Goal: Transaction & Acquisition: Book appointment/travel/reservation

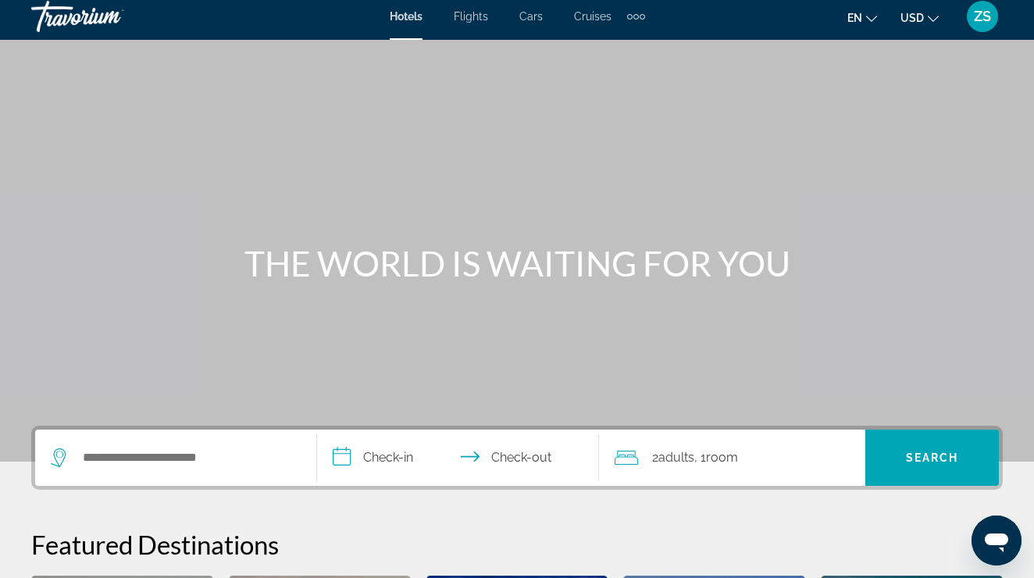
scroll to position [9, 0]
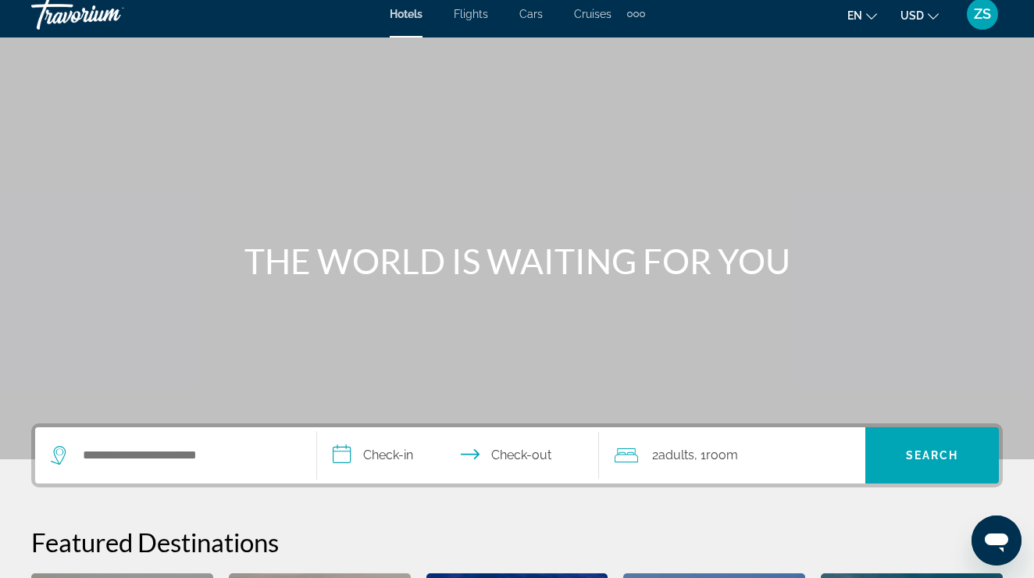
click at [925, 23] on button "USD USD ($) MXN (Mex$) CAD (Can$) GBP (£) EUR (€) AUD (A$) NZD (NZ$) CNY (CN¥)" at bounding box center [919, 15] width 38 height 23
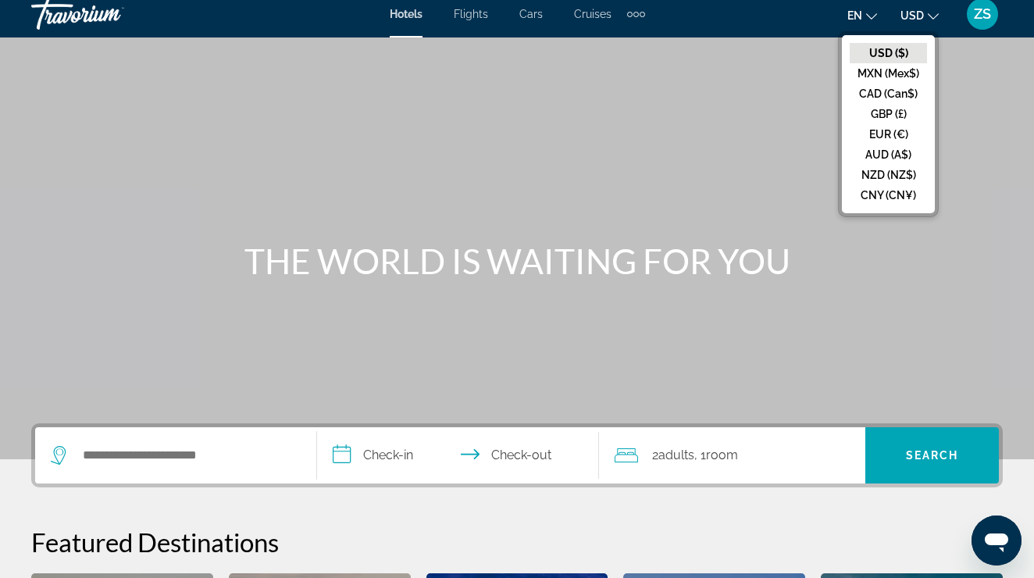
click at [850, 24] on button "en English Español Français Italiano Português русский" at bounding box center [862, 15] width 30 height 23
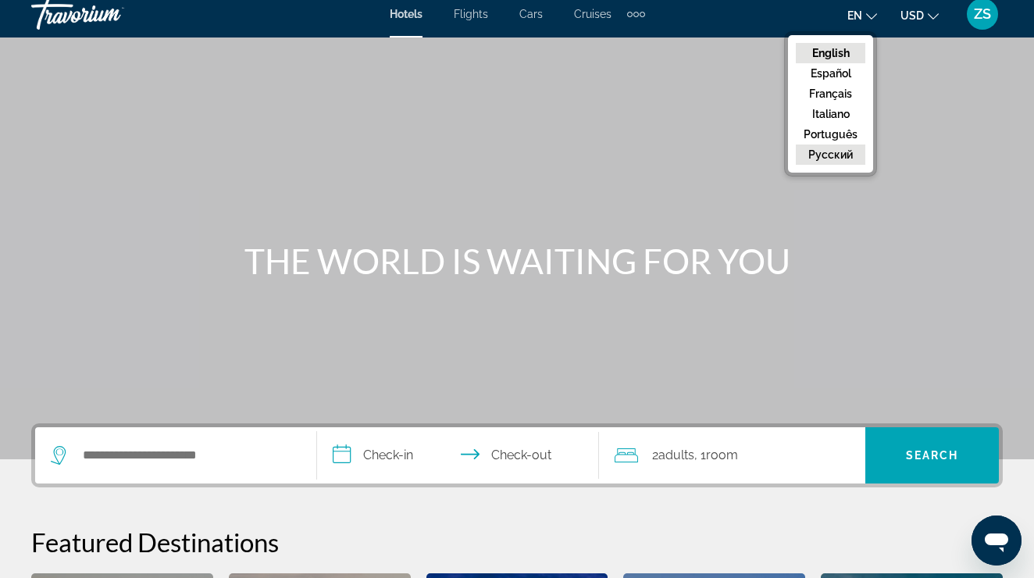
click at [852, 144] on button "русский" at bounding box center [829, 154] width 69 height 20
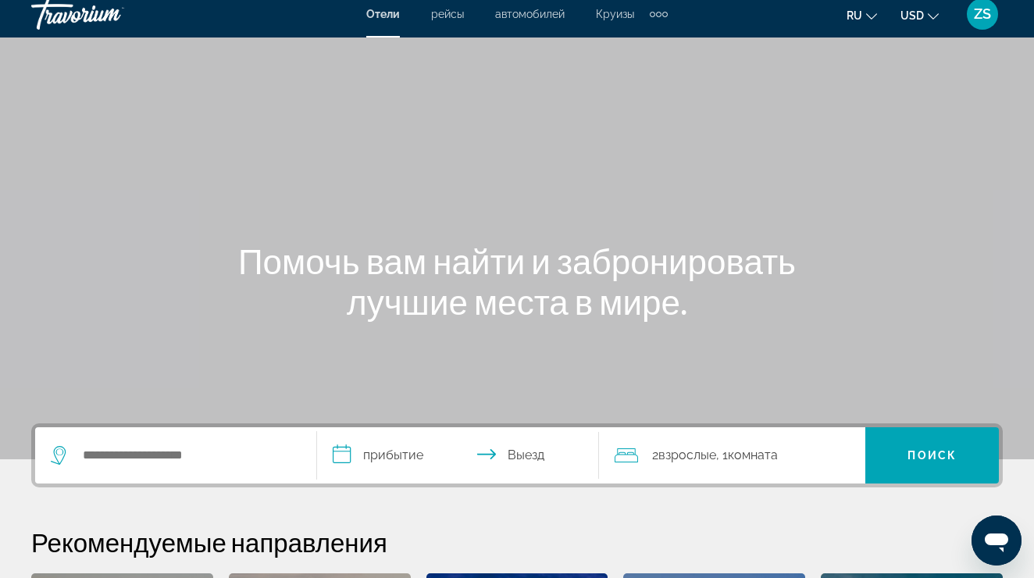
click at [974, 23] on div "ZS" at bounding box center [981, 13] width 31 height 31
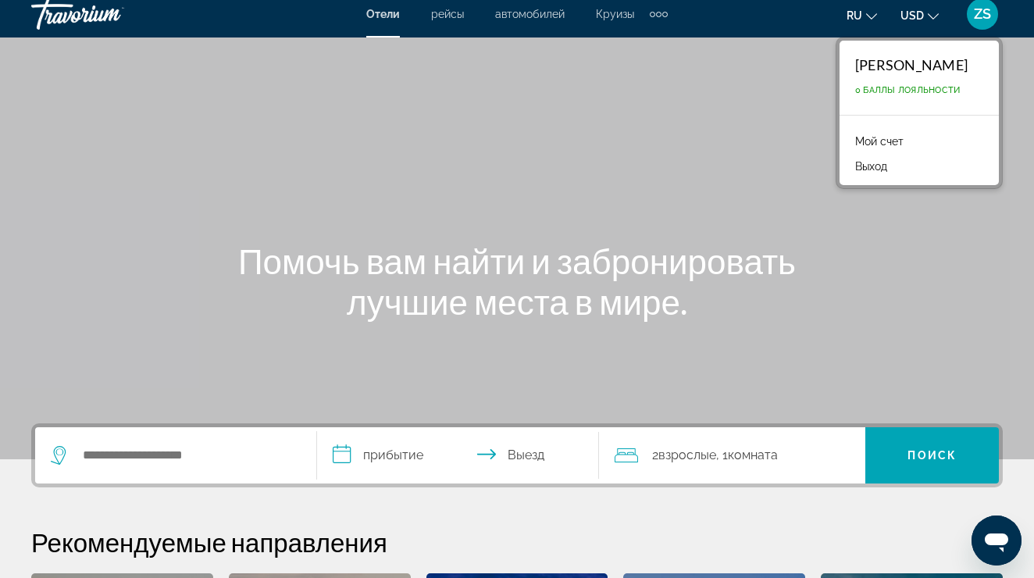
click at [899, 143] on link "Мой счет" at bounding box center [879, 141] width 64 height 20
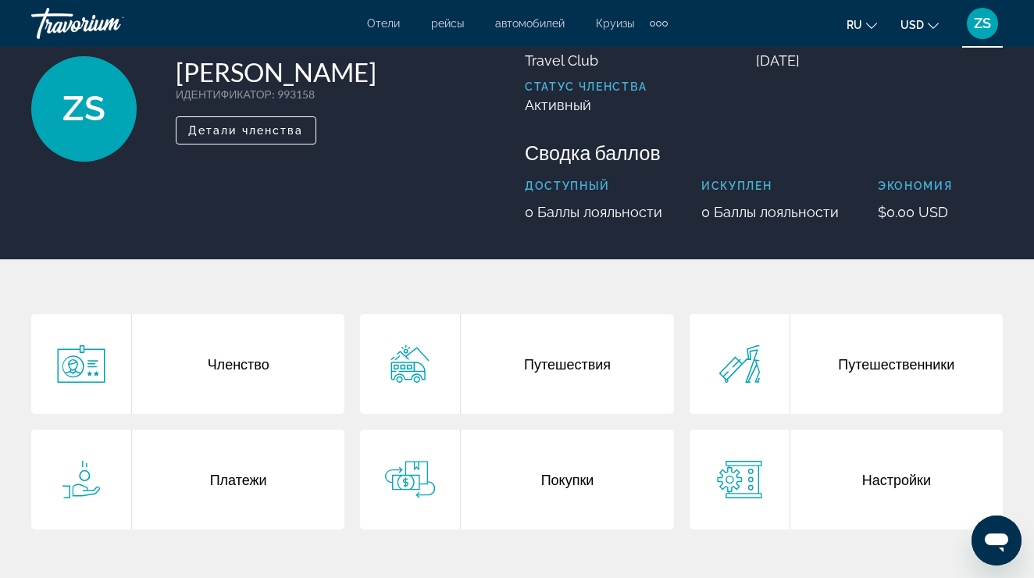
scroll to position [110, 0]
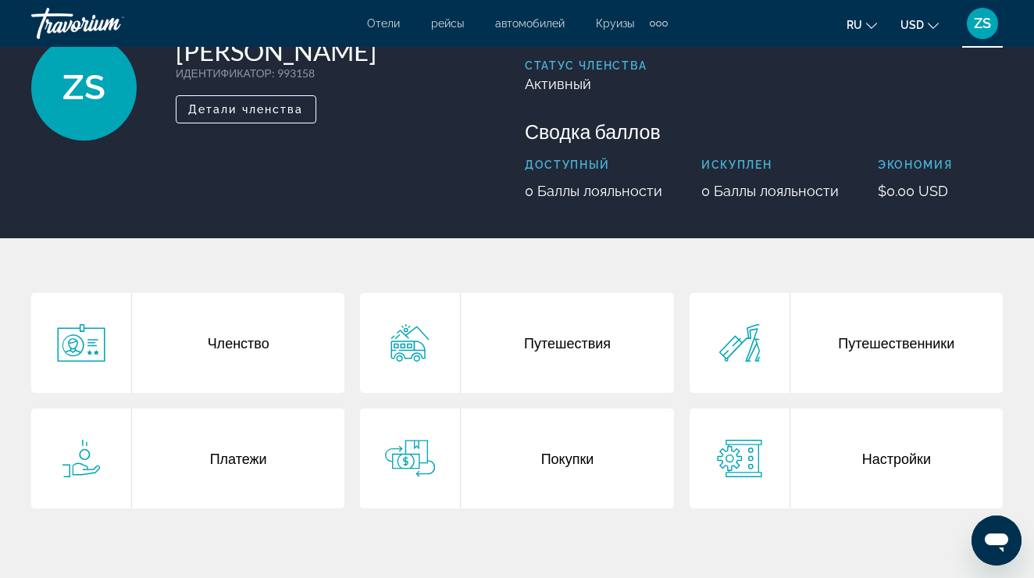
click at [248, 334] on div "Членство" at bounding box center [238, 343] width 212 height 100
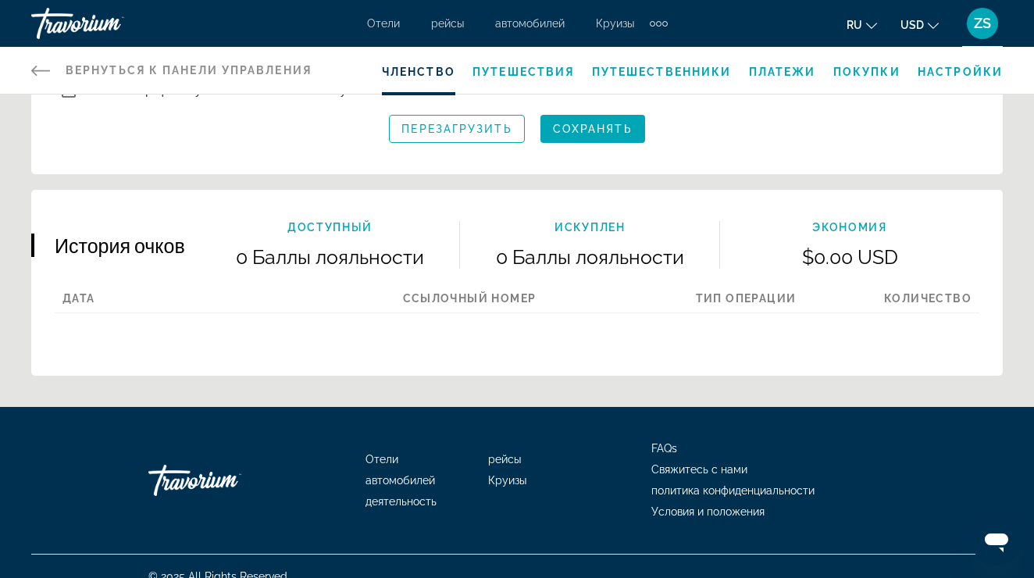
scroll to position [839, 0]
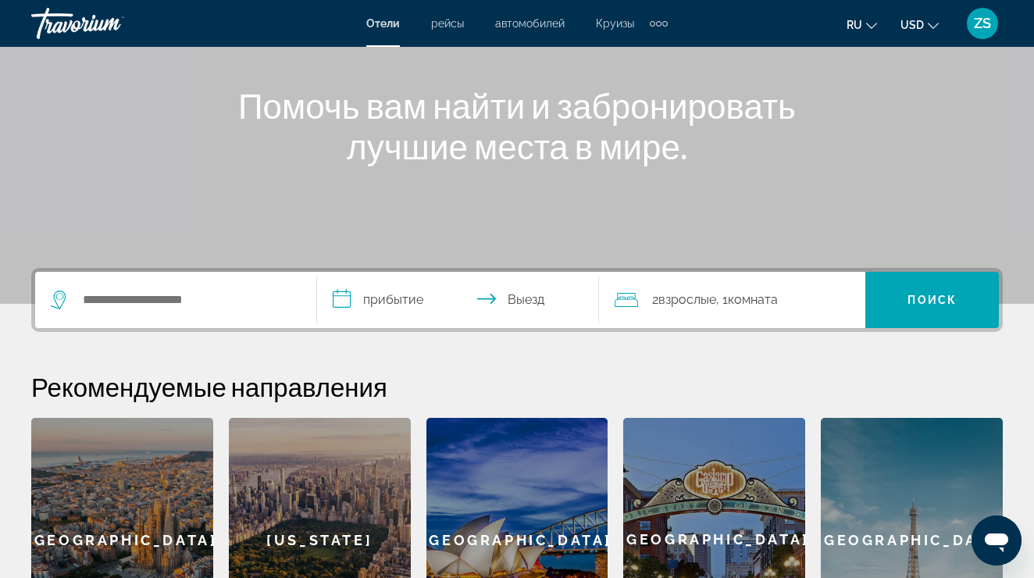
scroll to position [167, 0]
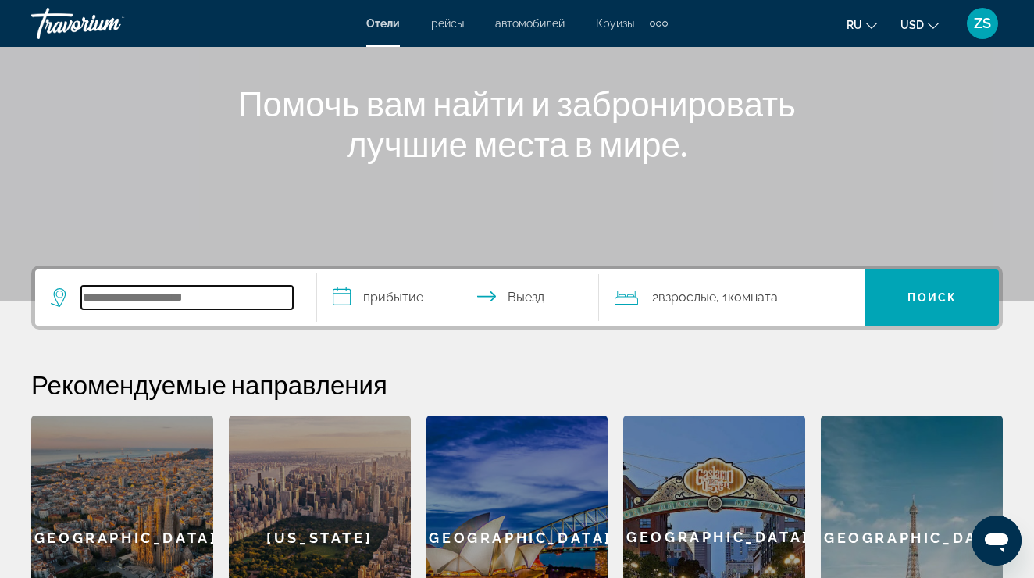
click at [208, 308] on input "Search widget" at bounding box center [187, 297] width 212 height 23
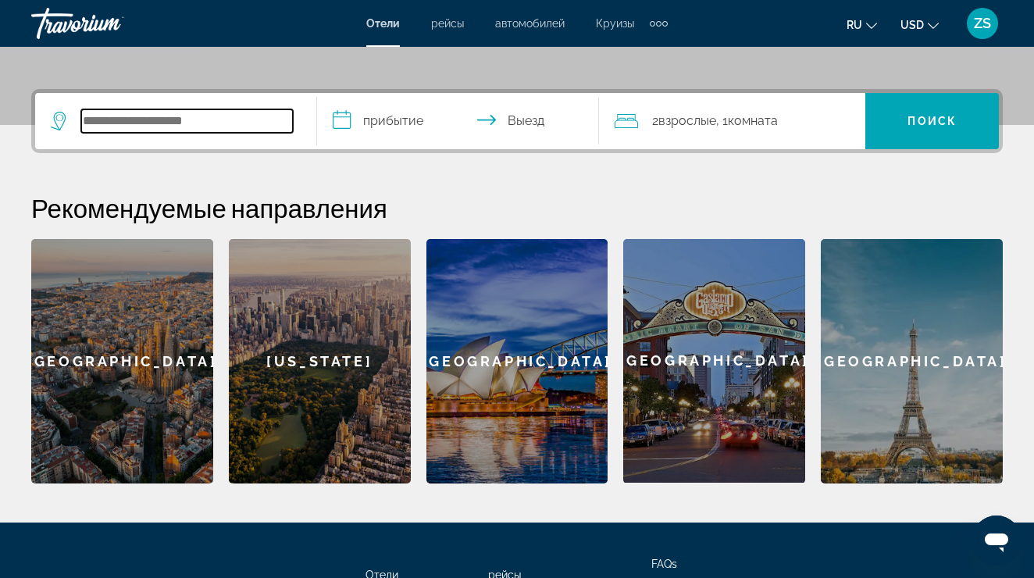
scroll to position [382, 0]
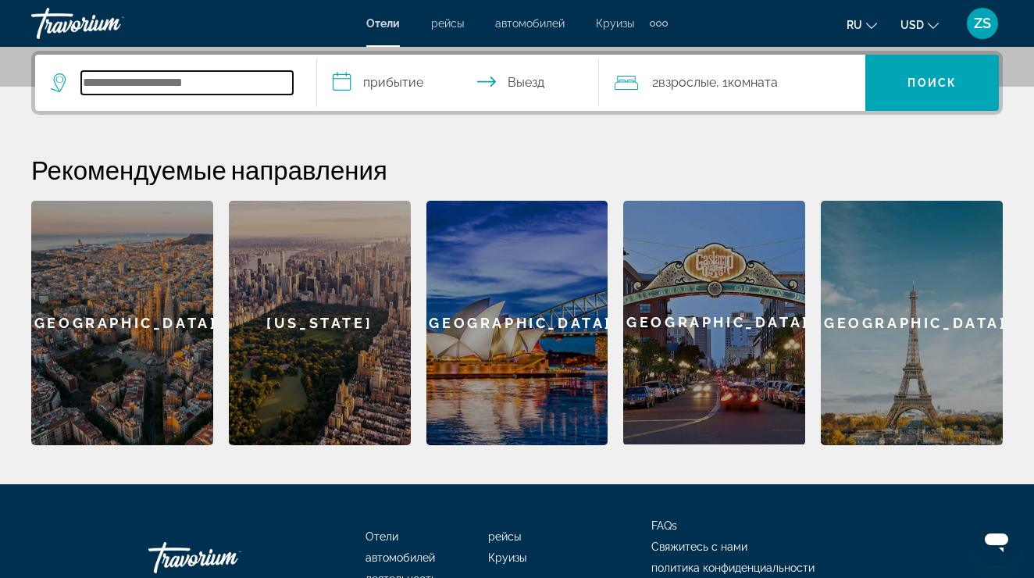
type input "*"
type input "*****"
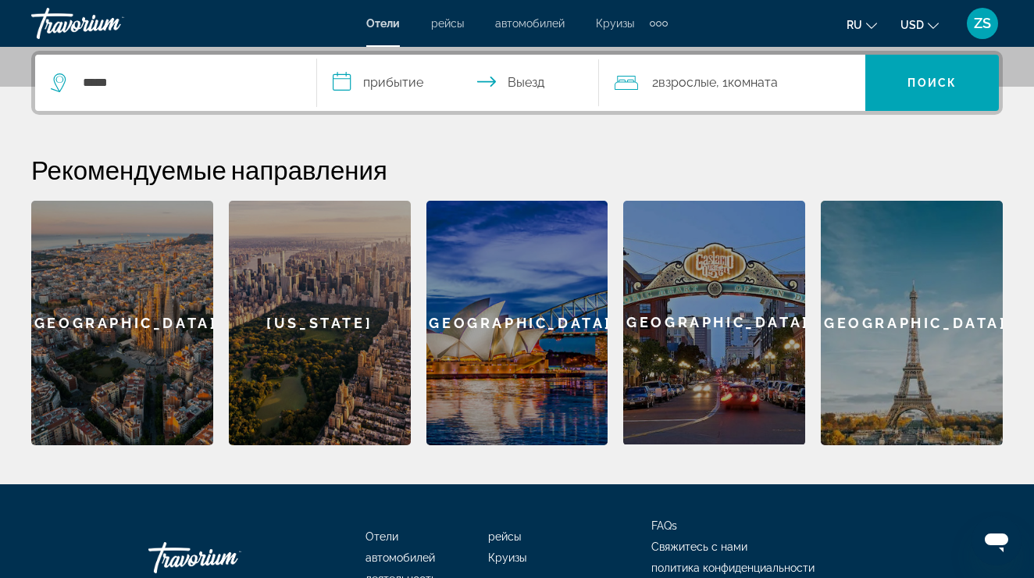
click at [427, 81] on input "**********" at bounding box center [461, 85] width 288 height 61
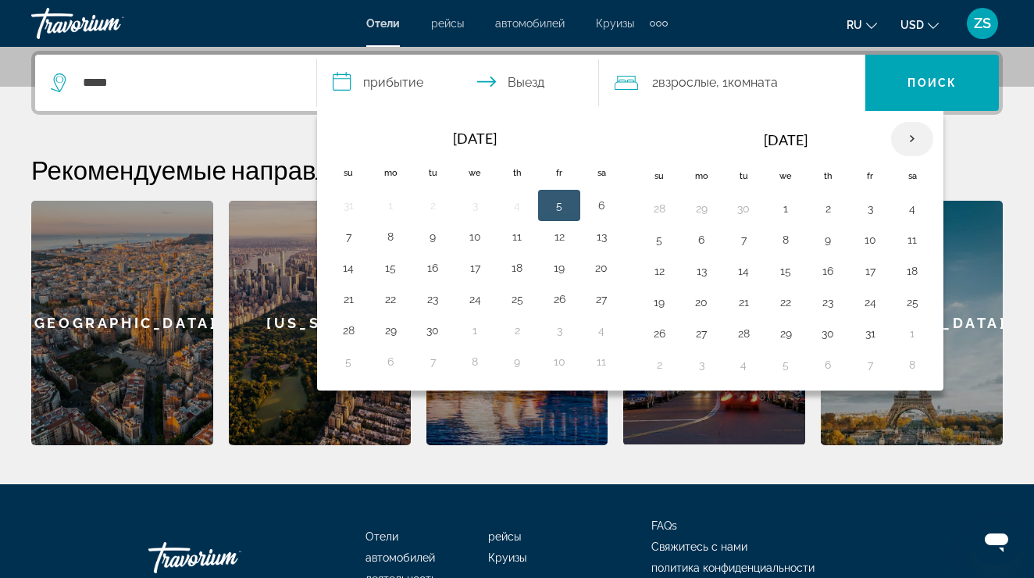
click at [917, 150] on th "Next month" at bounding box center [912, 139] width 42 height 34
click at [673, 251] on td "7" at bounding box center [659, 239] width 42 height 31
click at [665, 240] on button "7" at bounding box center [658, 240] width 25 height 22
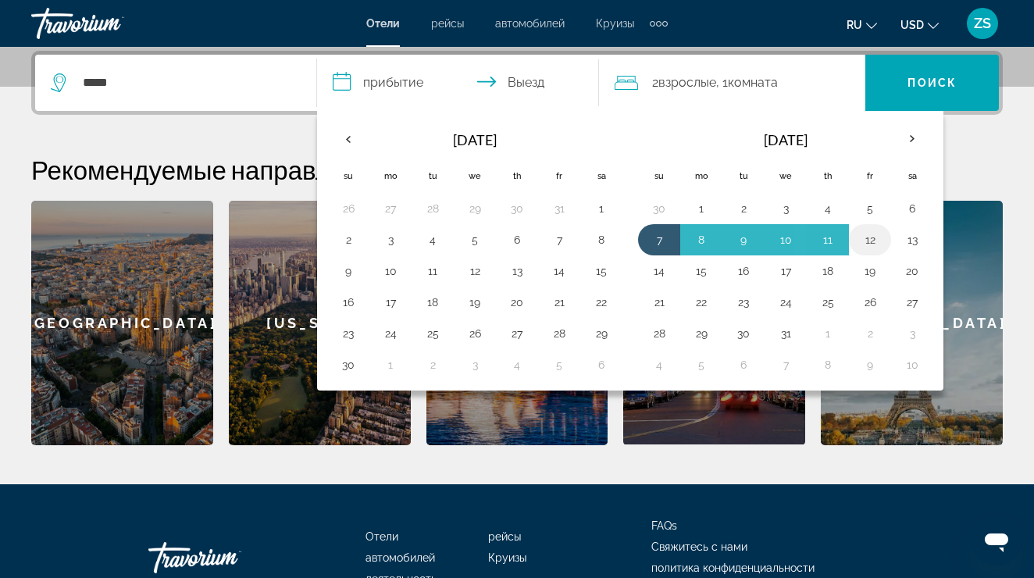
click at [876, 244] on button "12" at bounding box center [869, 240] width 25 height 22
type input "**********"
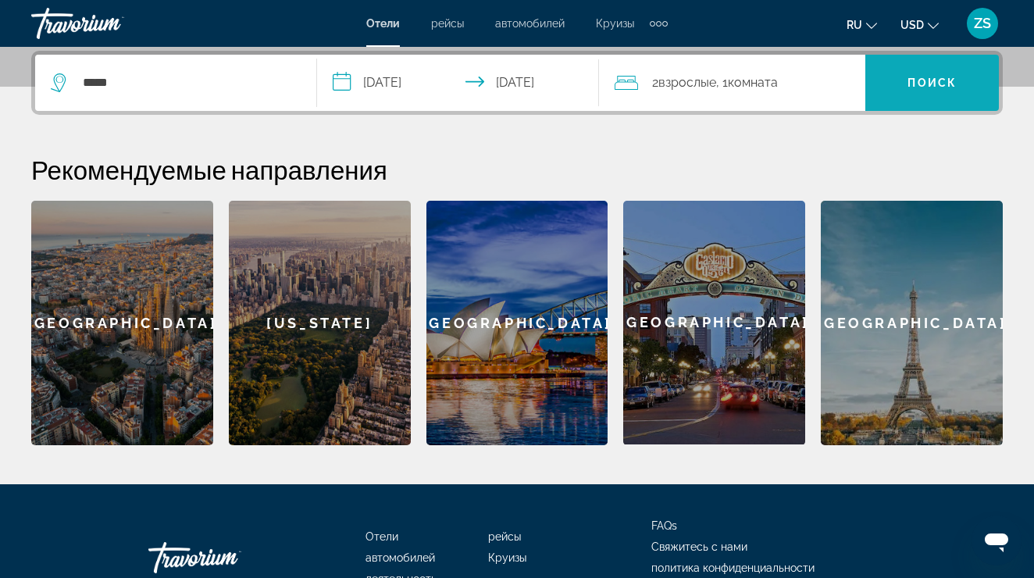
click at [895, 98] on span "Search widget" at bounding box center [931, 82] width 133 height 37
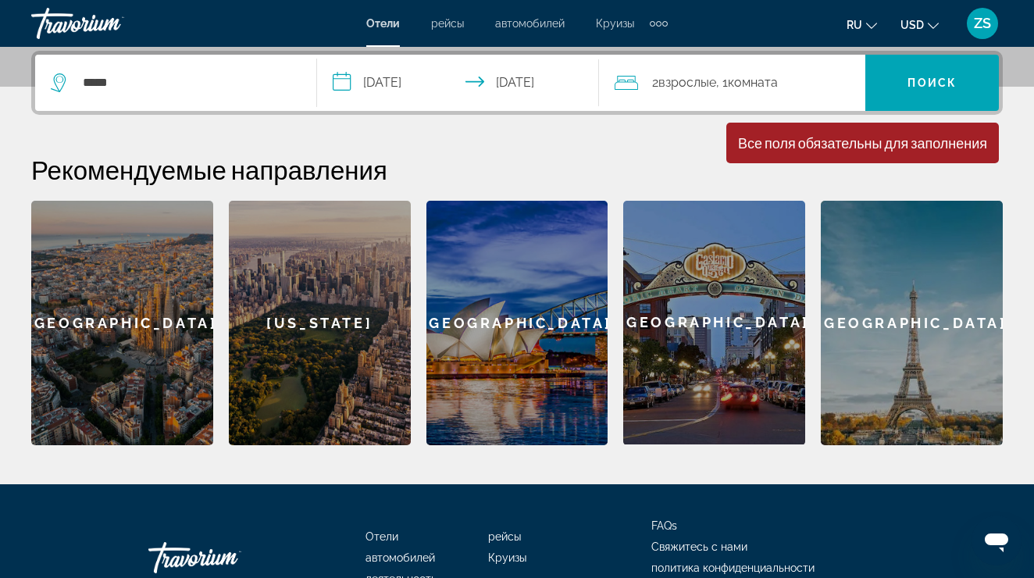
click at [739, 98] on div "2 Взрослый Взрослые , 1 Комната номера" at bounding box center [739, 83] width 251 height 56
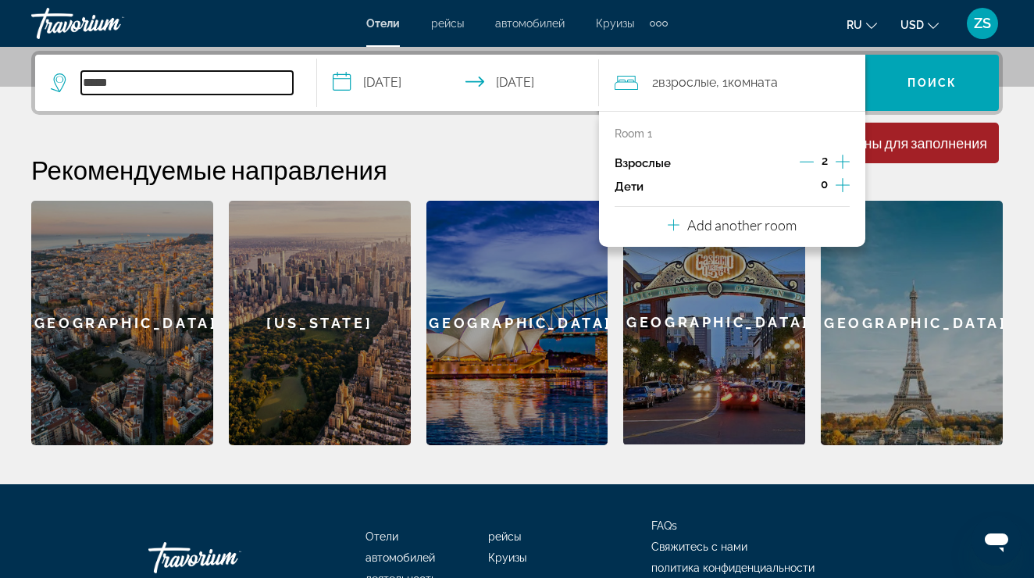
click at [211, 72] on input "*****" at bounding box center [187, 82] width 212 height 23
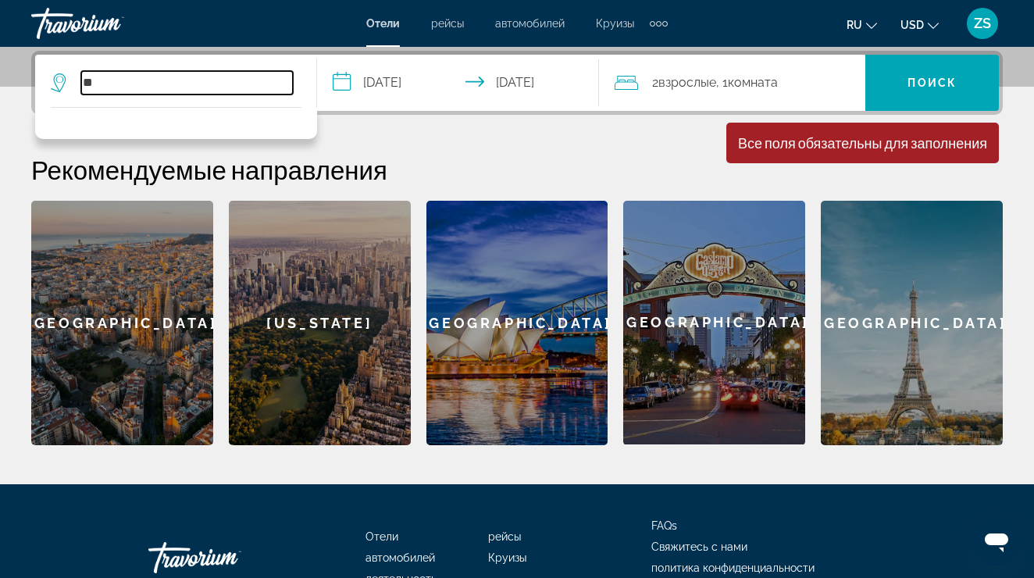
type input "*"
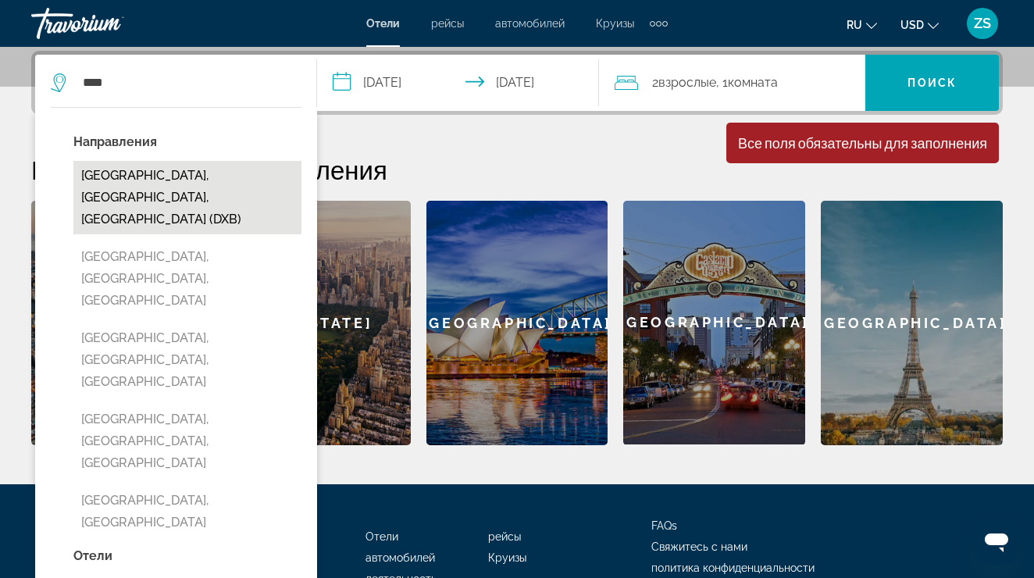
click at [219, 187] on button "[GEOGRAPHIC_DATA], [GEOGRAPHIC_DATA], [GEOGRAPHIC_DATA] (DXB)" at bounding box center [187, 197] width 228 height 73
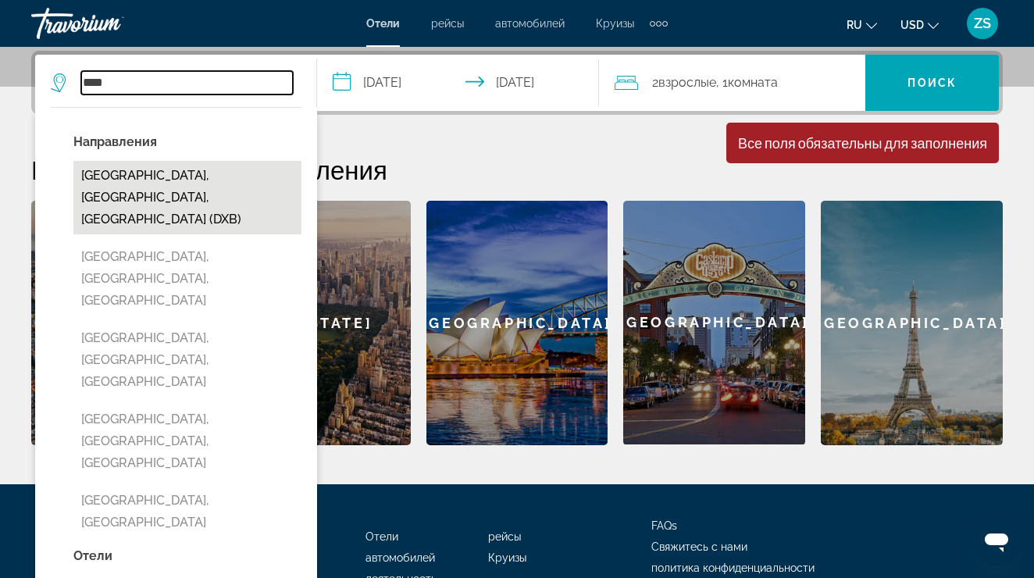
type input "**********"
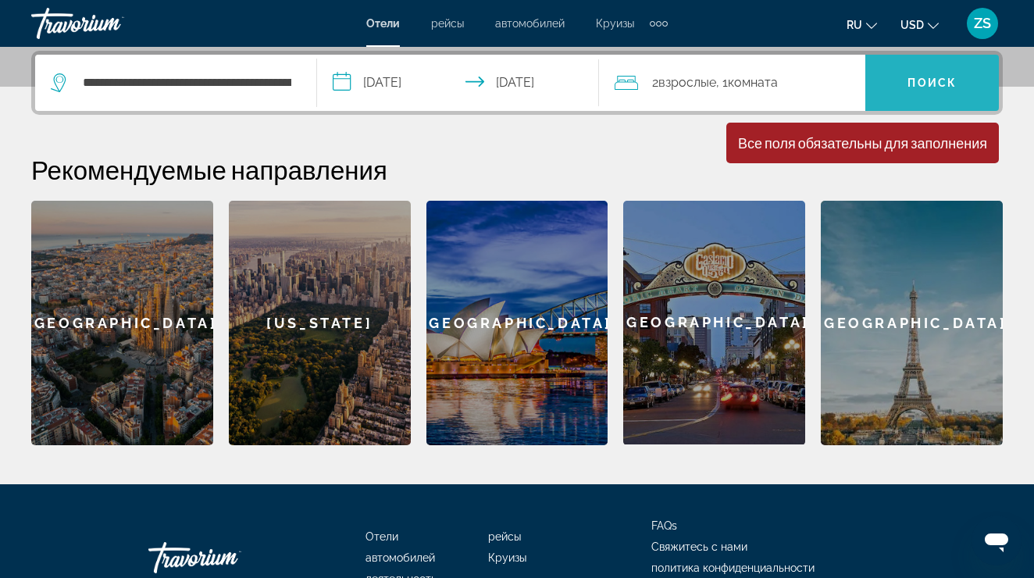
click at [946, 90] on span "Search widget" at bounding box center [931, 82] width 133 height 37
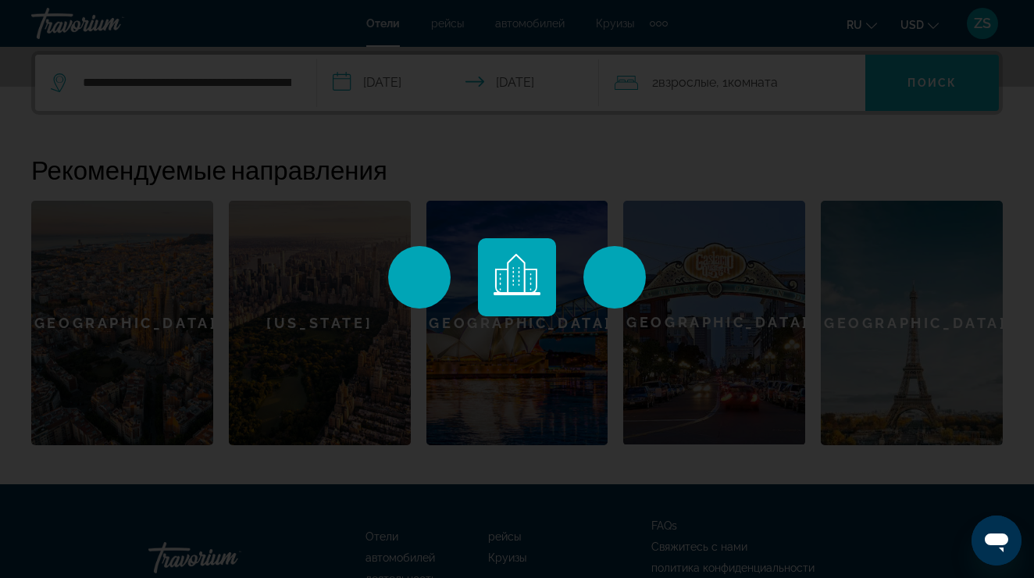
scroll to position [0, 0]
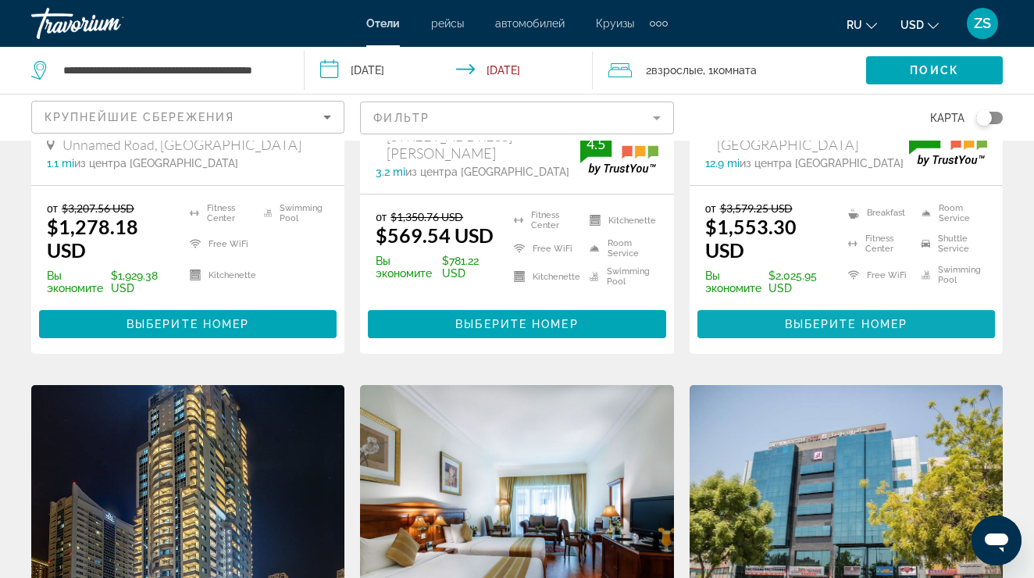
scroll to position [1719, 0]
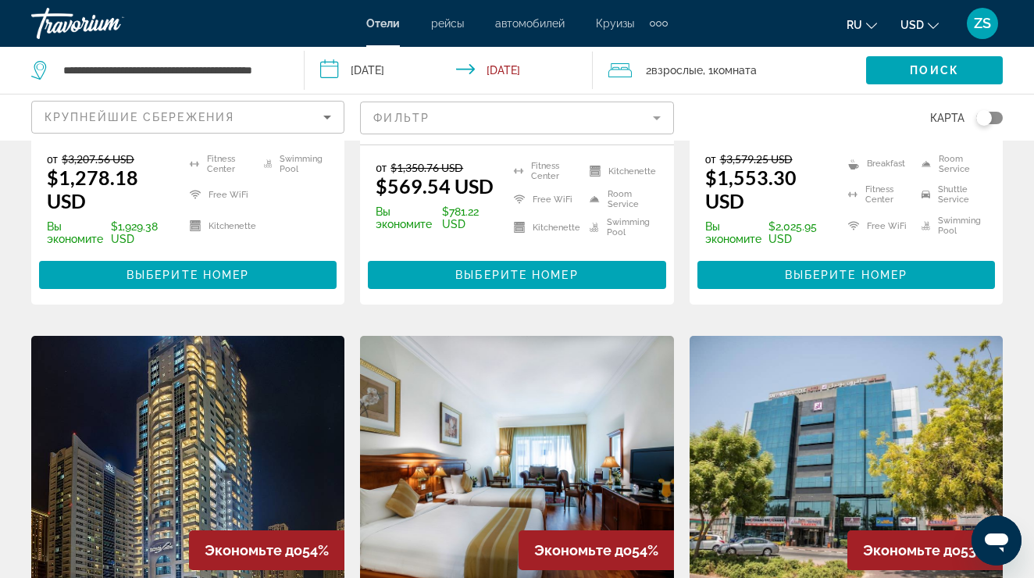
click at [648, 27] on li "Круизы" at bounding box center [614, 23] width 69 height 12
click at [658, 23] on div "Extra navigation items" at bounding box center [658, 23] width 5 height 5
click at [697, 27] on div "ru English Español Français Italiano Português русский USD USD ($) MXN (Mex$) C…" at bounding box center [842, 23] width 319 height 33
